Goal: Check status: Check status

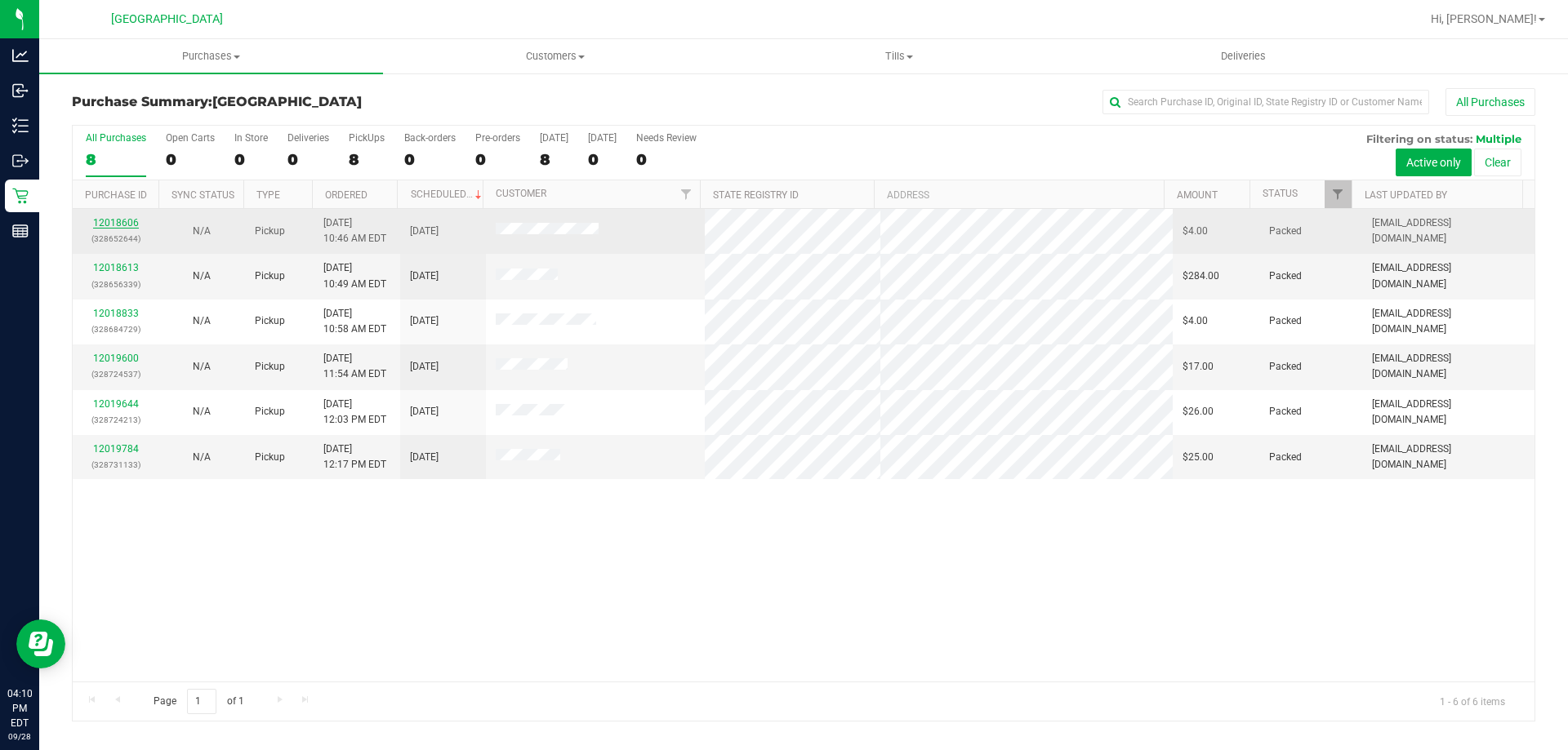
click at [98, 224] on link "12018606" at bounding box center [115, 222] width 46 height 11
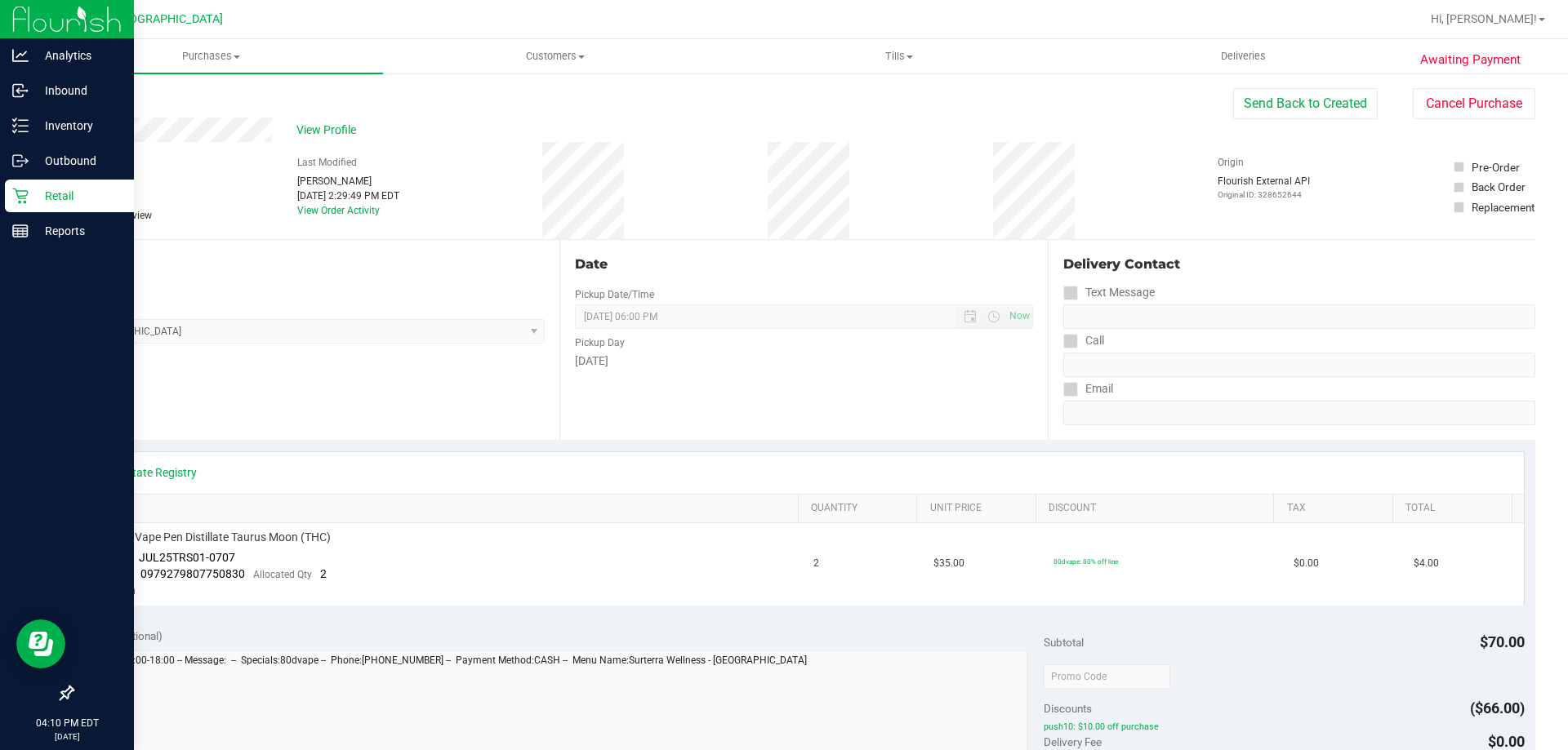
click at [45, 192] on p "Retail" at bounding box center [77, 196] width 98 height 20
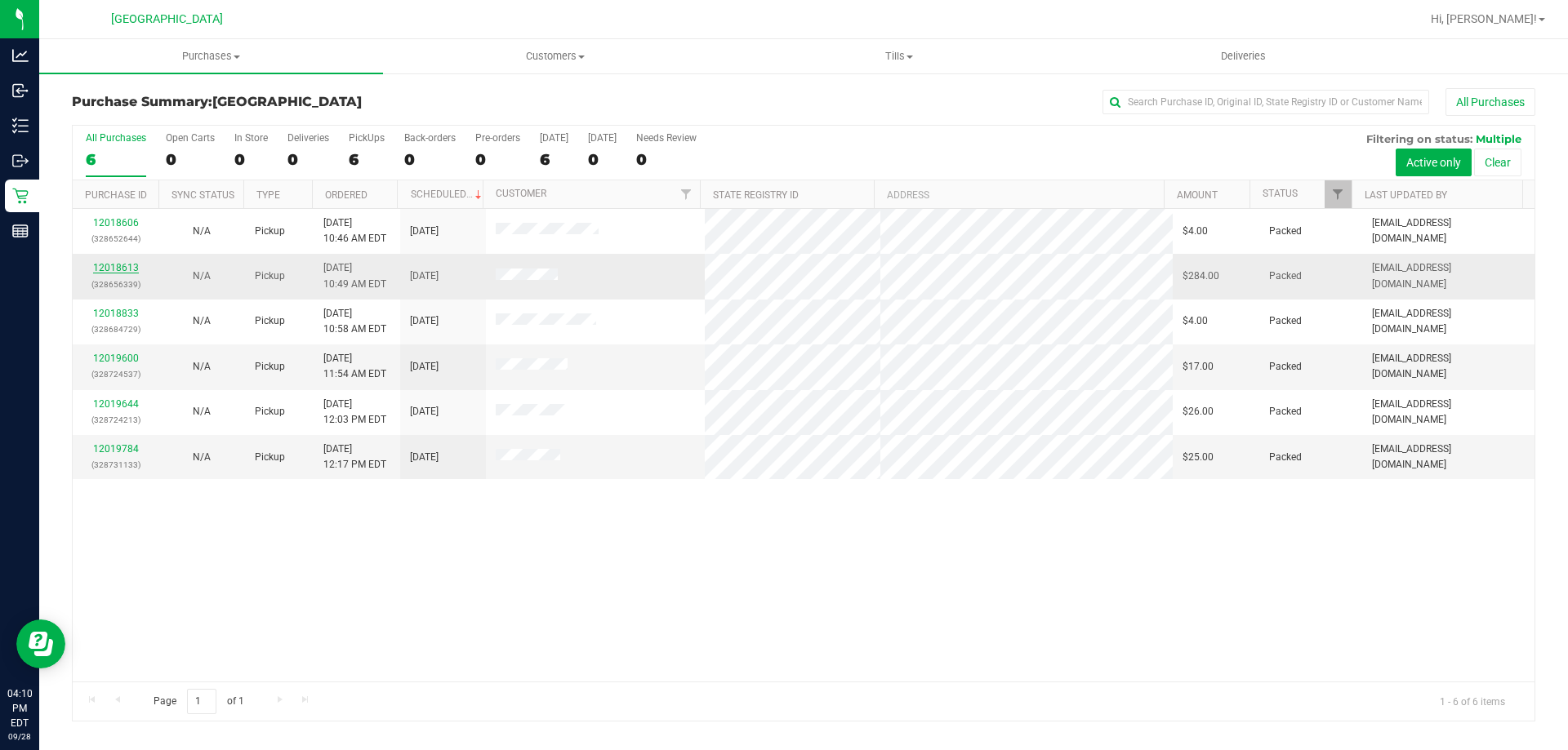
click at [104, 264] on link "12018613" at bounding box center [115, 267] width 46 height 11
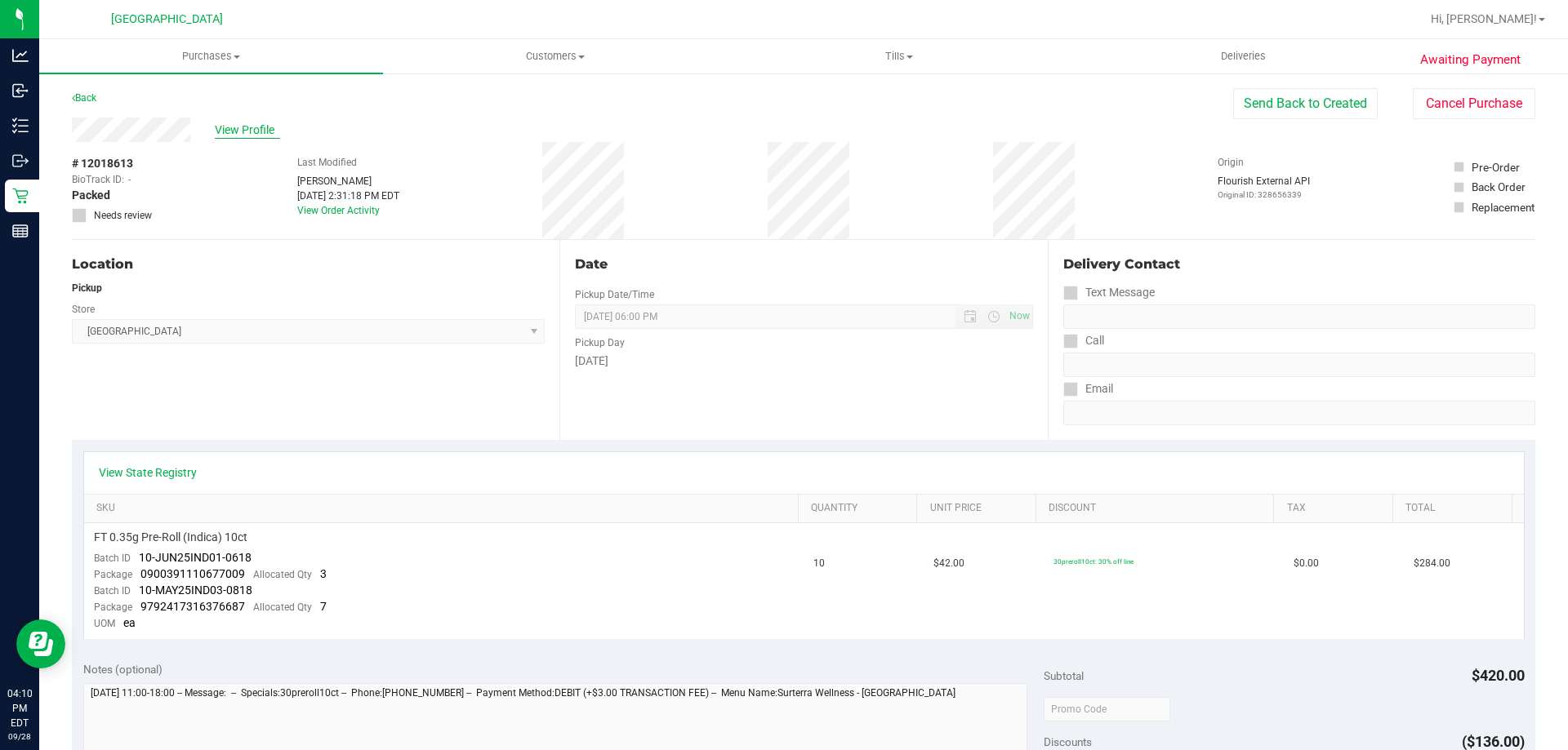
click at [258, 133] on span "View Profile" at bounding box center [247, 130] width 65 height 17
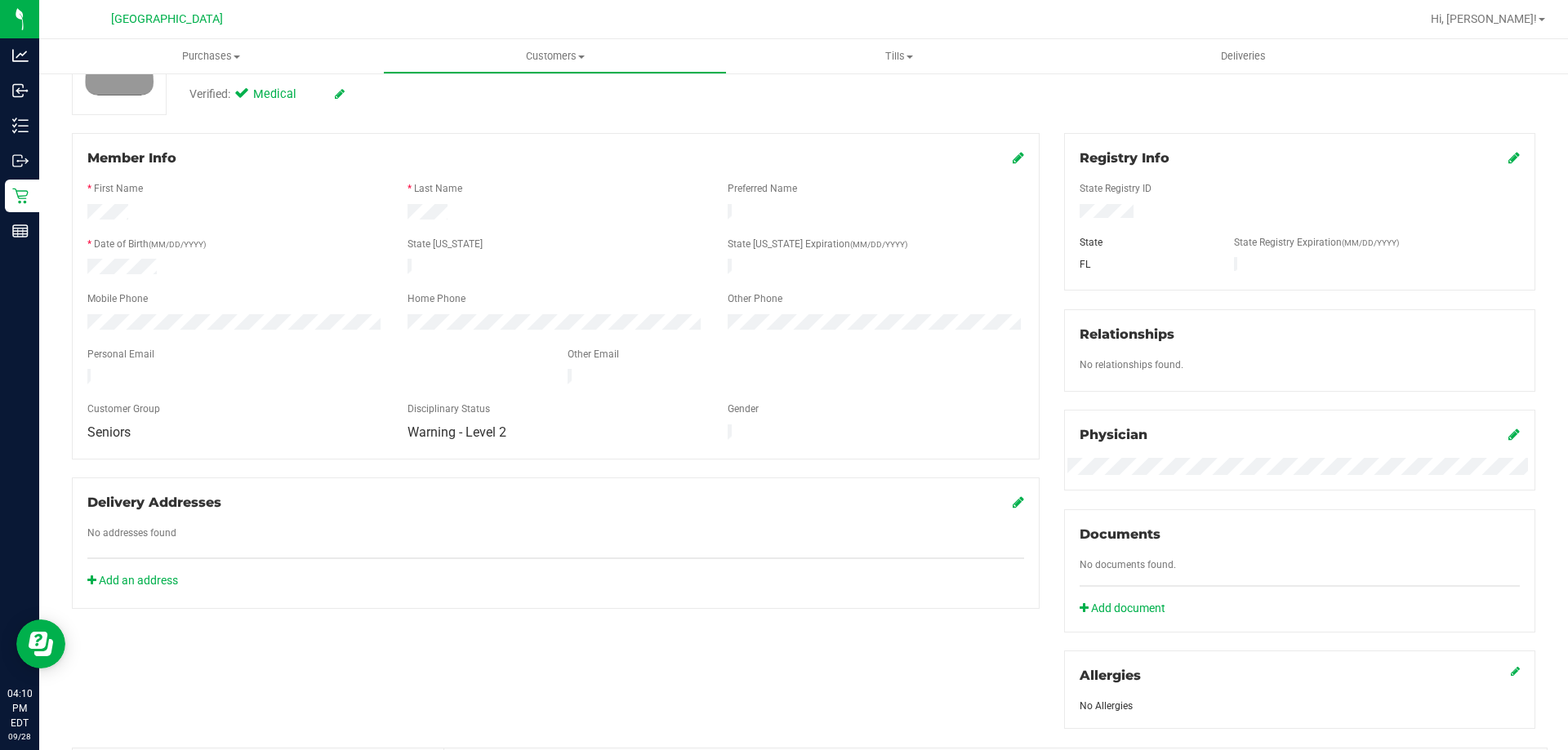
scroll to position [430, 0]
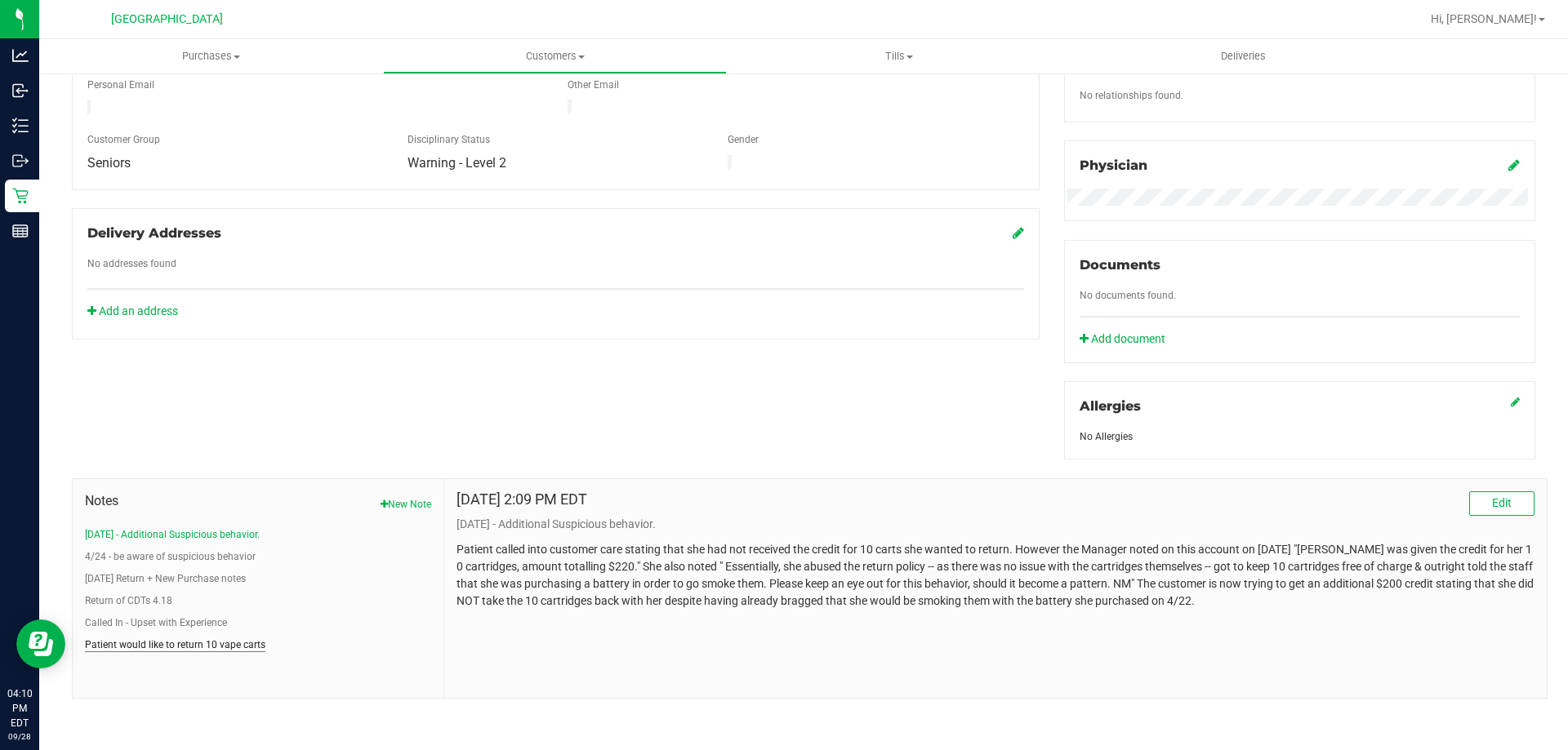
click at [174, 649] on button "Patient would like to return 10 vape carts" at bounding box center [175, 644] width 180 height 15
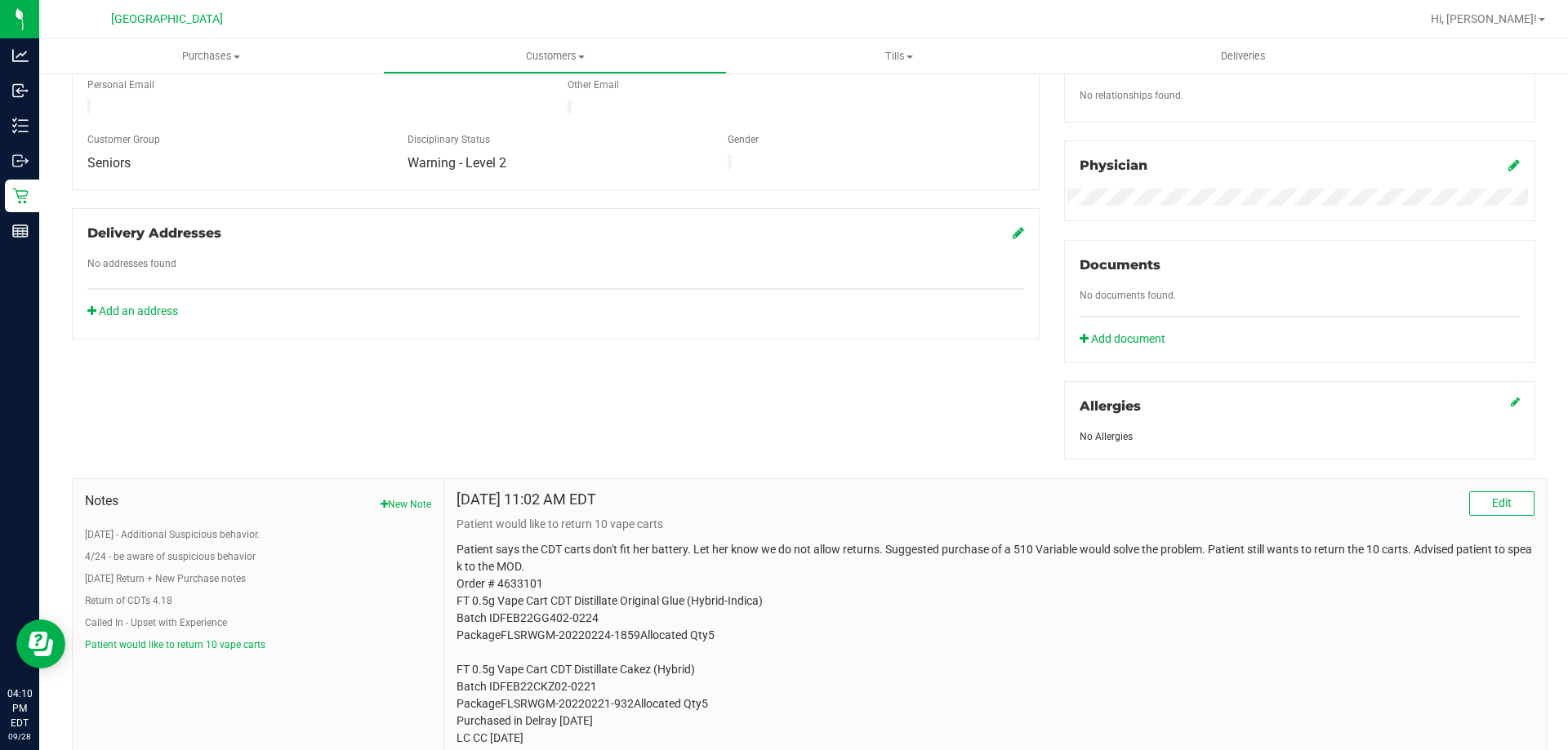
scroll to position [492, 0]
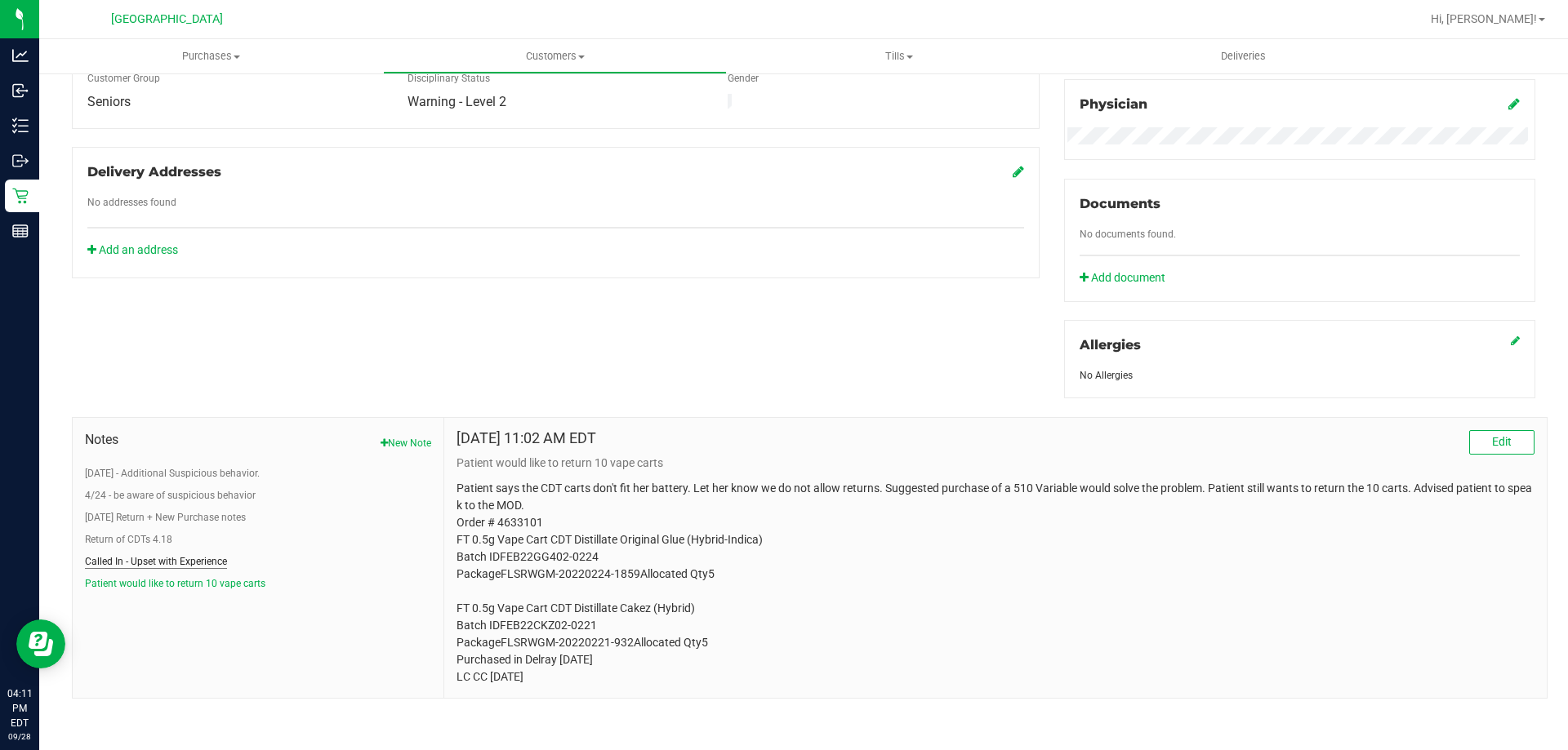
click at [193, 560] on button "Called In - Upset with Experience" at bounding box center [156, 561] width 142 height 15
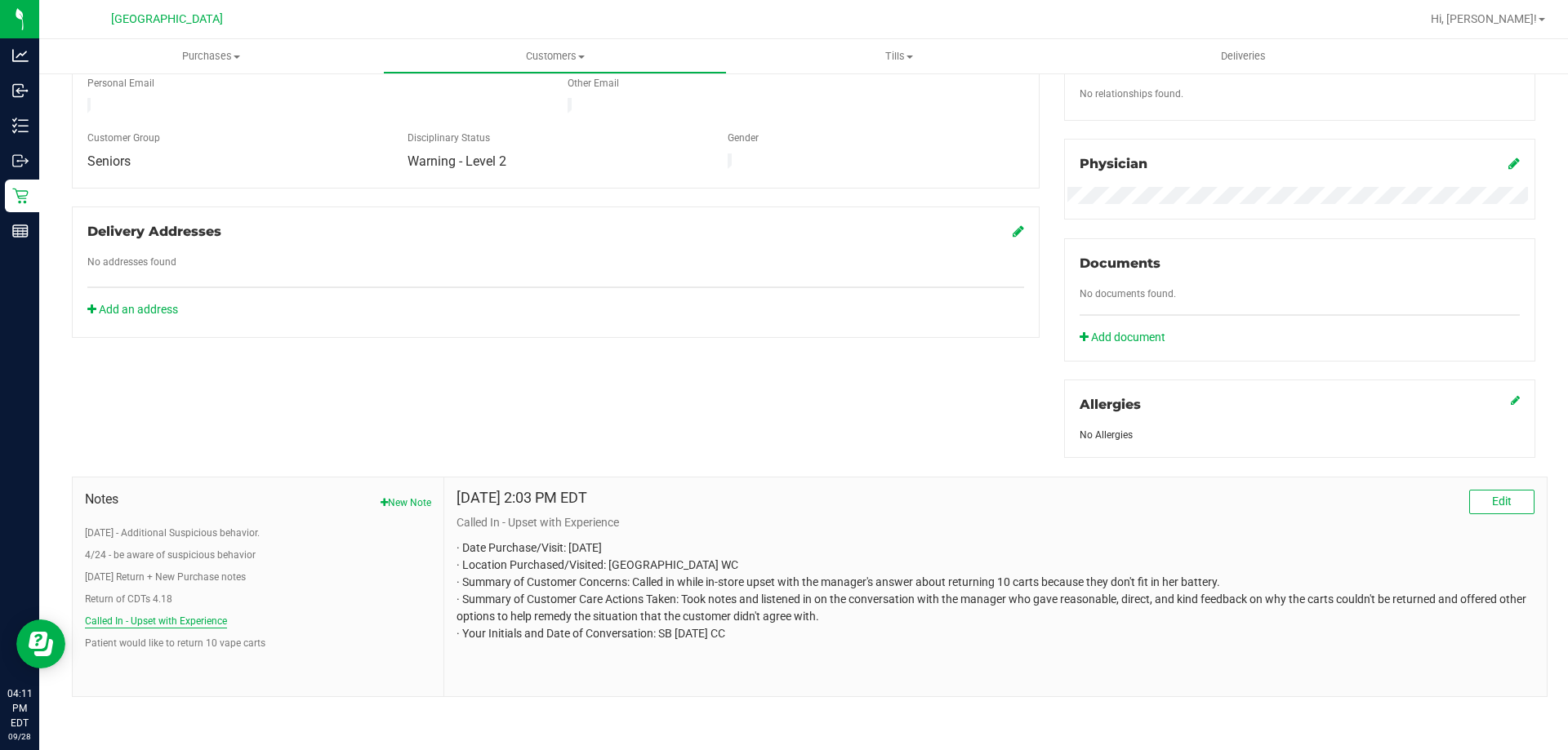
scroll to position [430, 0]
click at [154, 604] on button "Return of CDTs 4.18" at bounding box center [128, 601] width 88 height 15
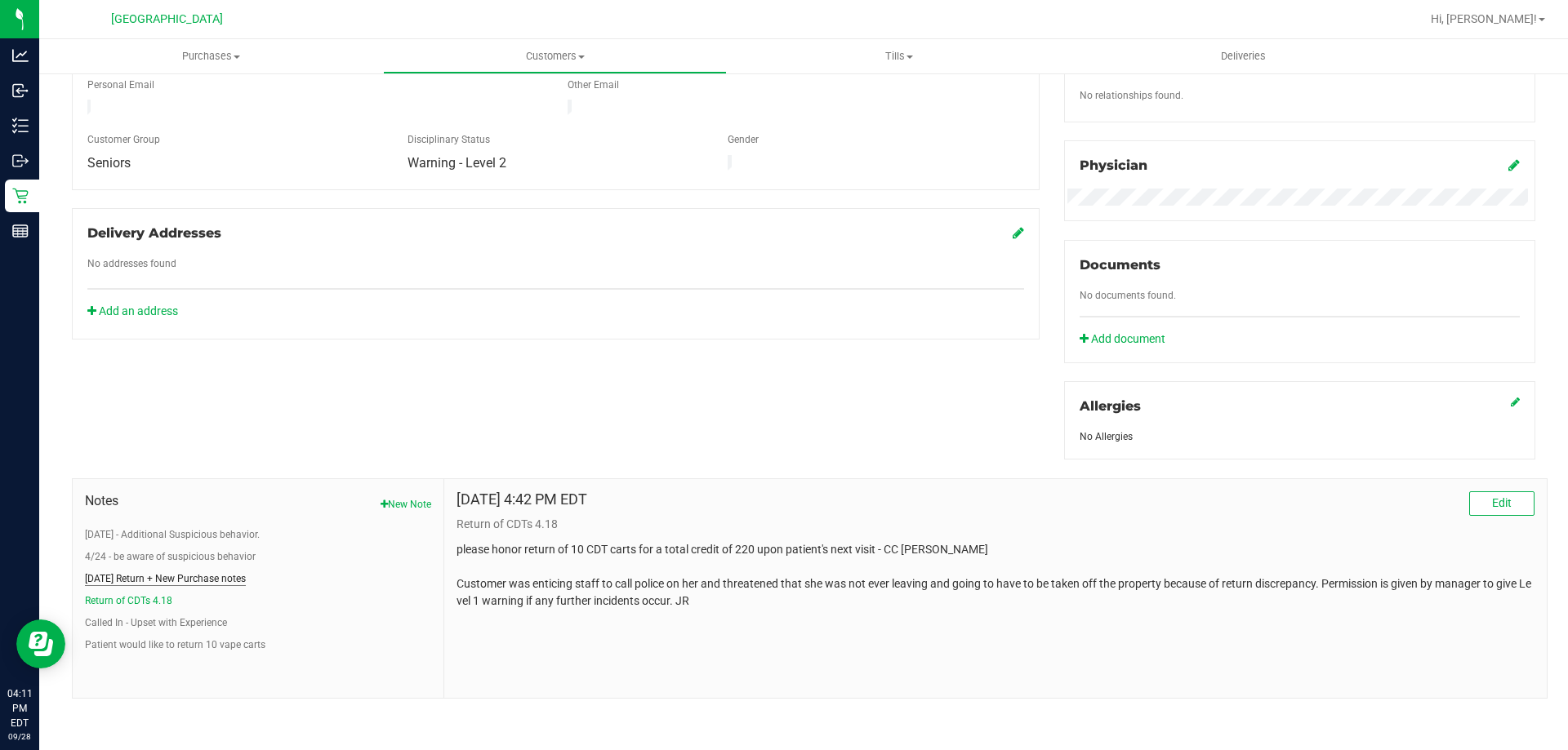
click at [237, 577] on button "4/22/2022 Return + New Purchase notes" at bounding box center [165, 578] width 160 height 15
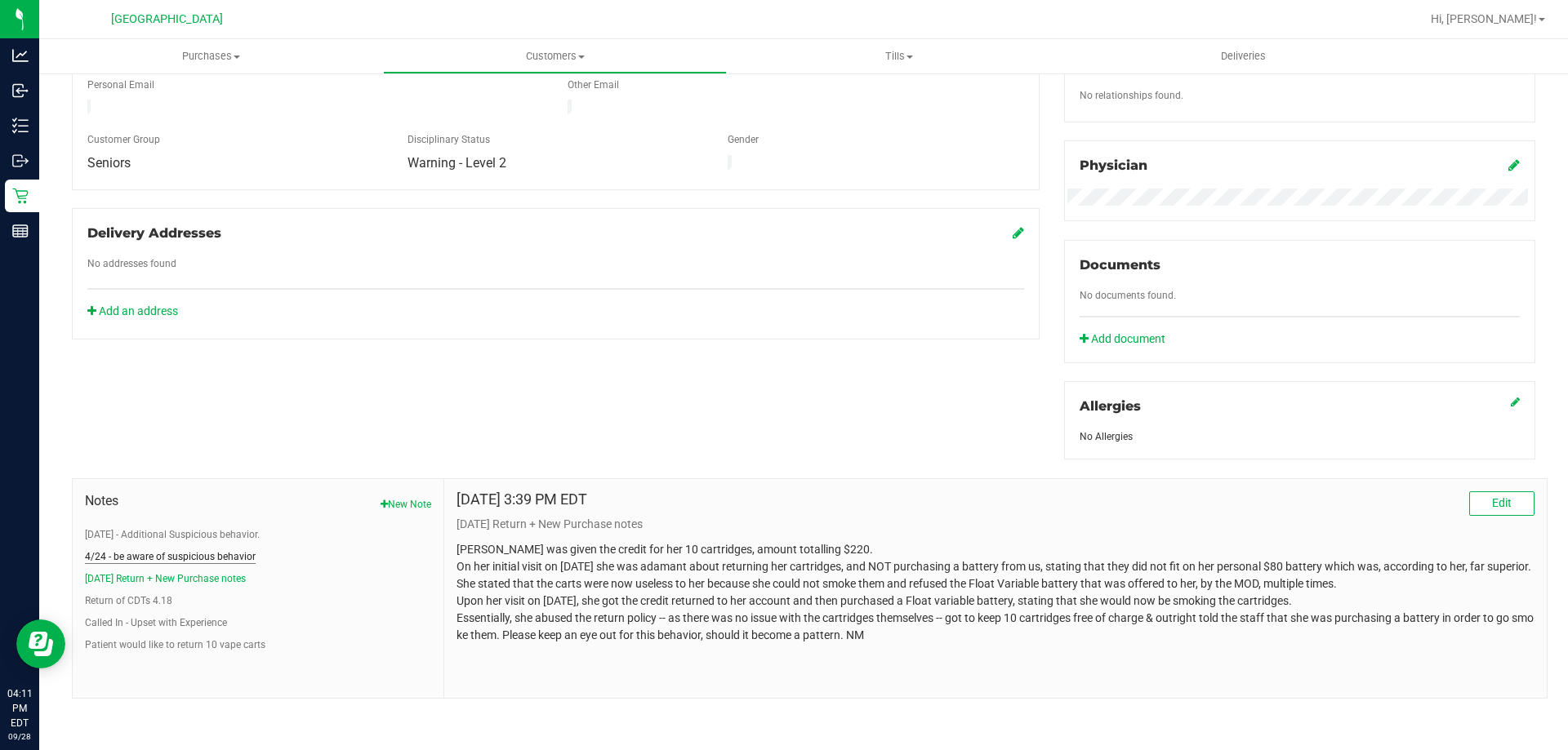
click at [206, 551] on button "4/24 - be aware of suspicious behavior" at bounding box center [170, 557] width 171 height 15
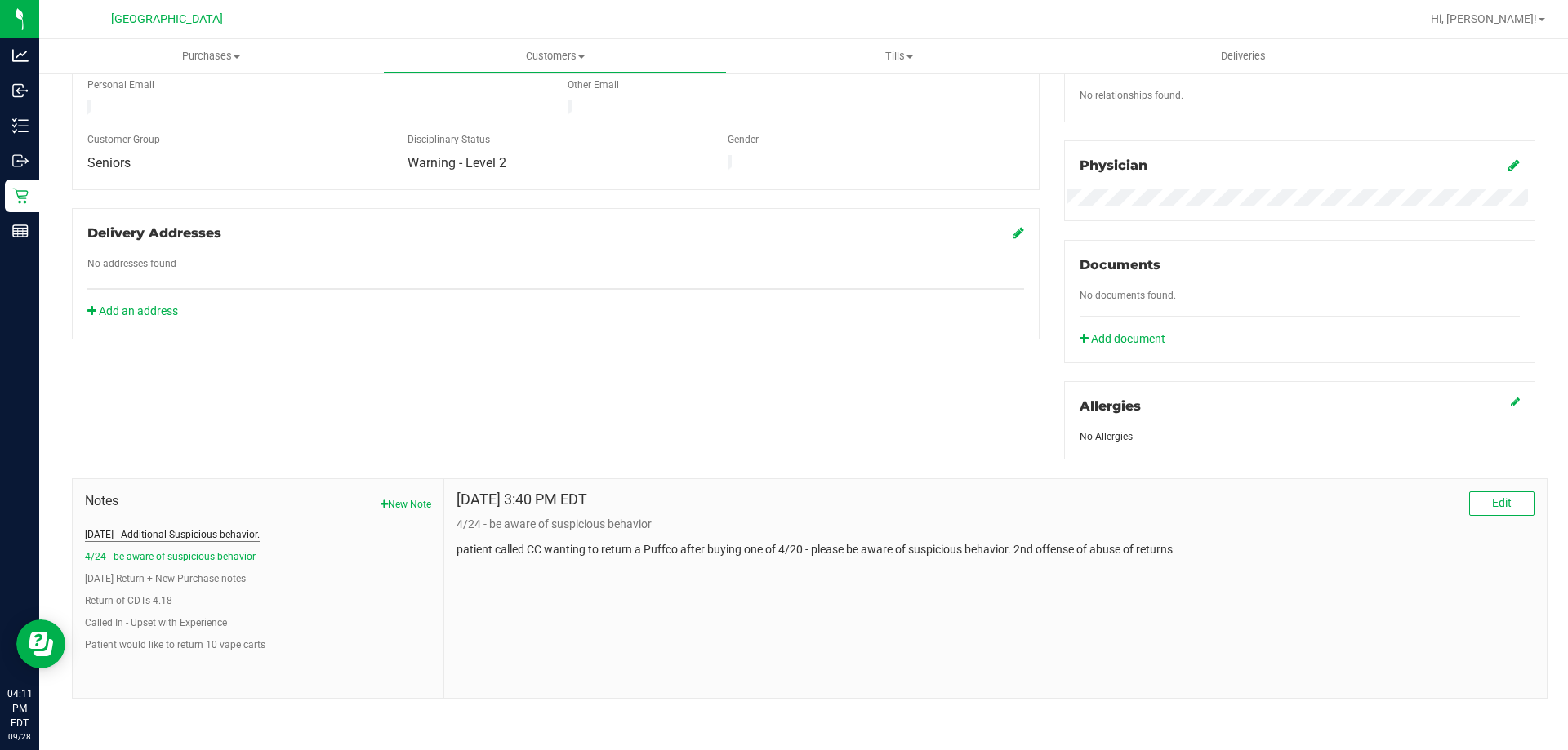
click at [180, 536] on button "5/9/22 - Additional Suspicious behavior." at bounding box center [173, 534] width 175 height 15
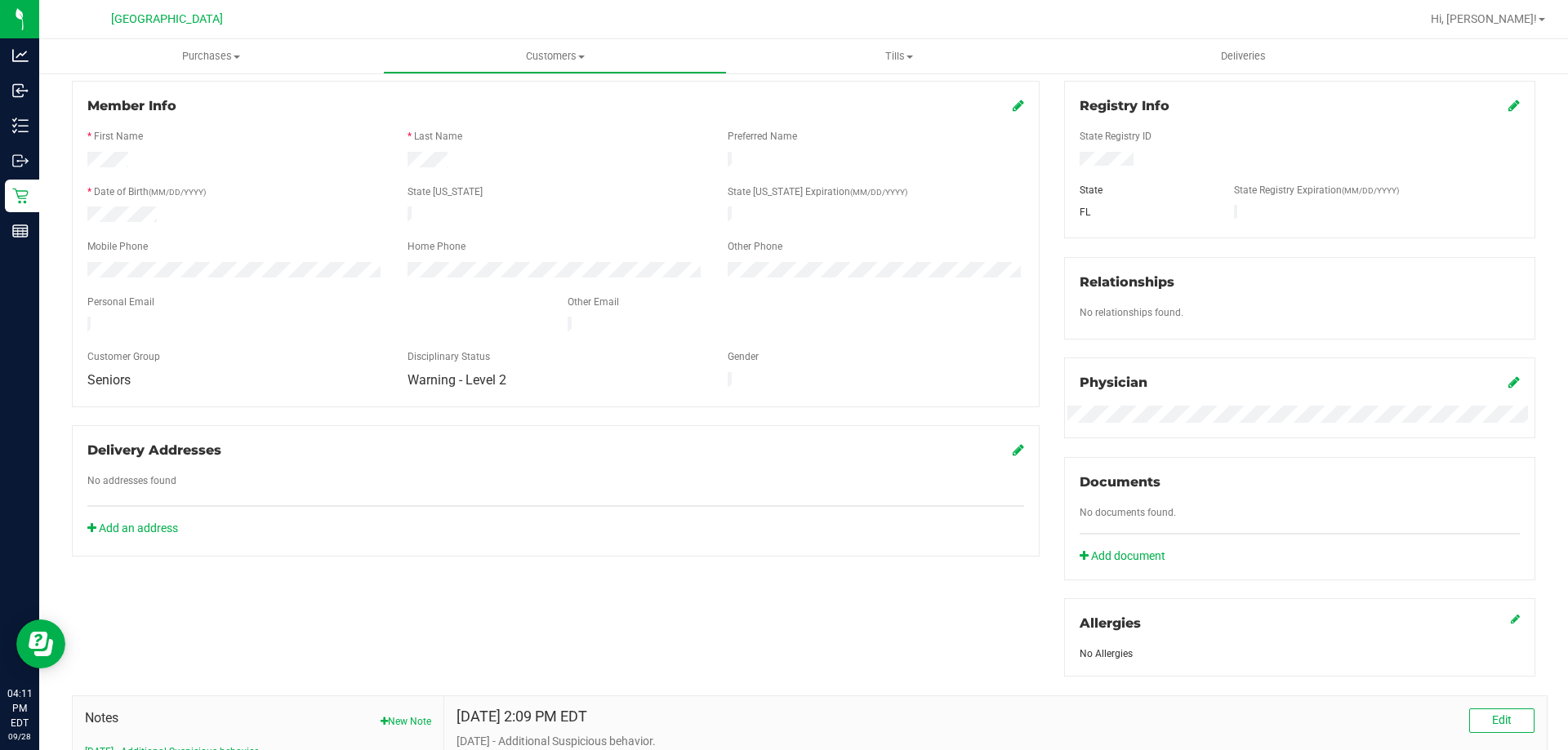
scroll to position [0, 0]
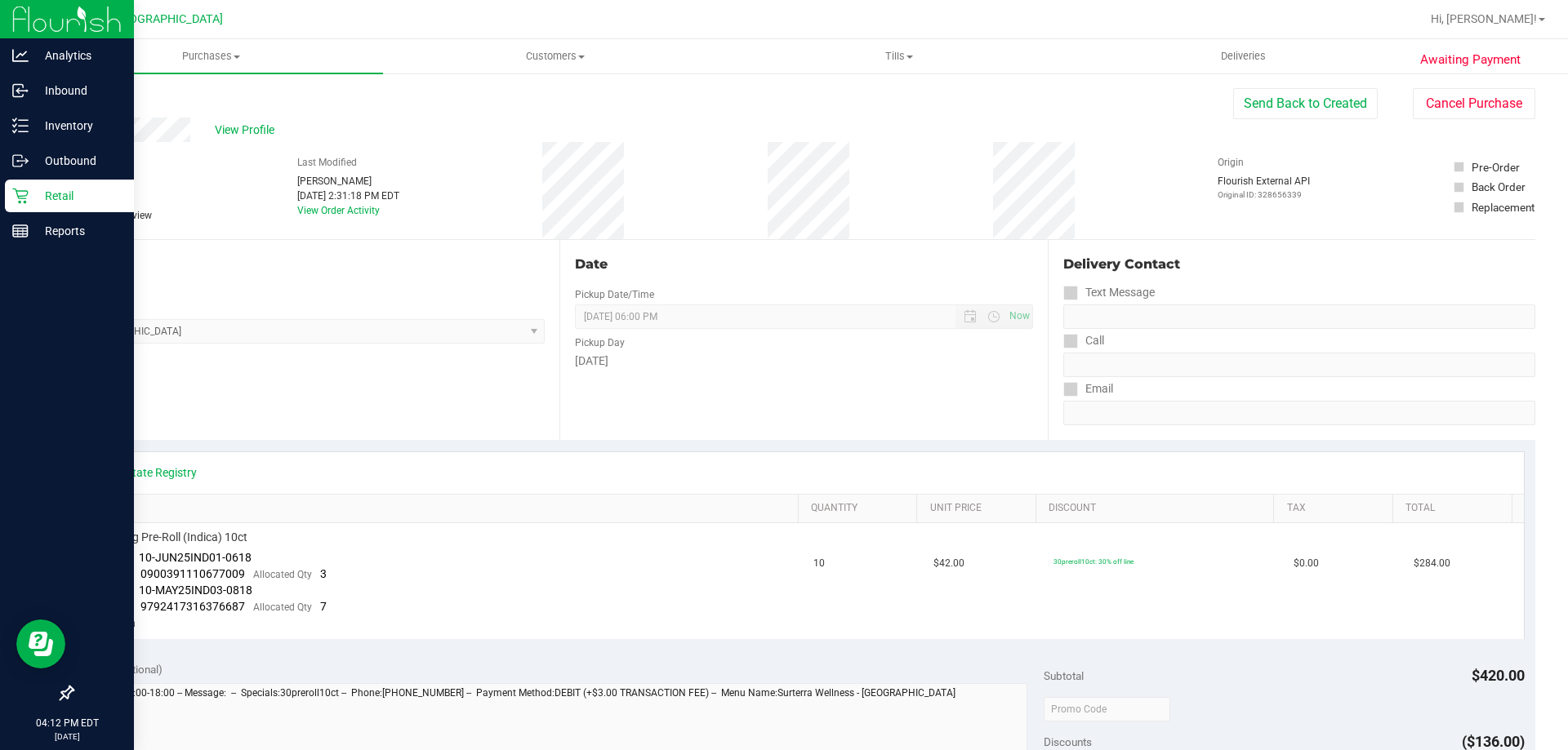
click at [43, 192] on p "Retail" at bounding box center [77, 196] width 98 height 20
